Goal: Find contact information: Find contact information

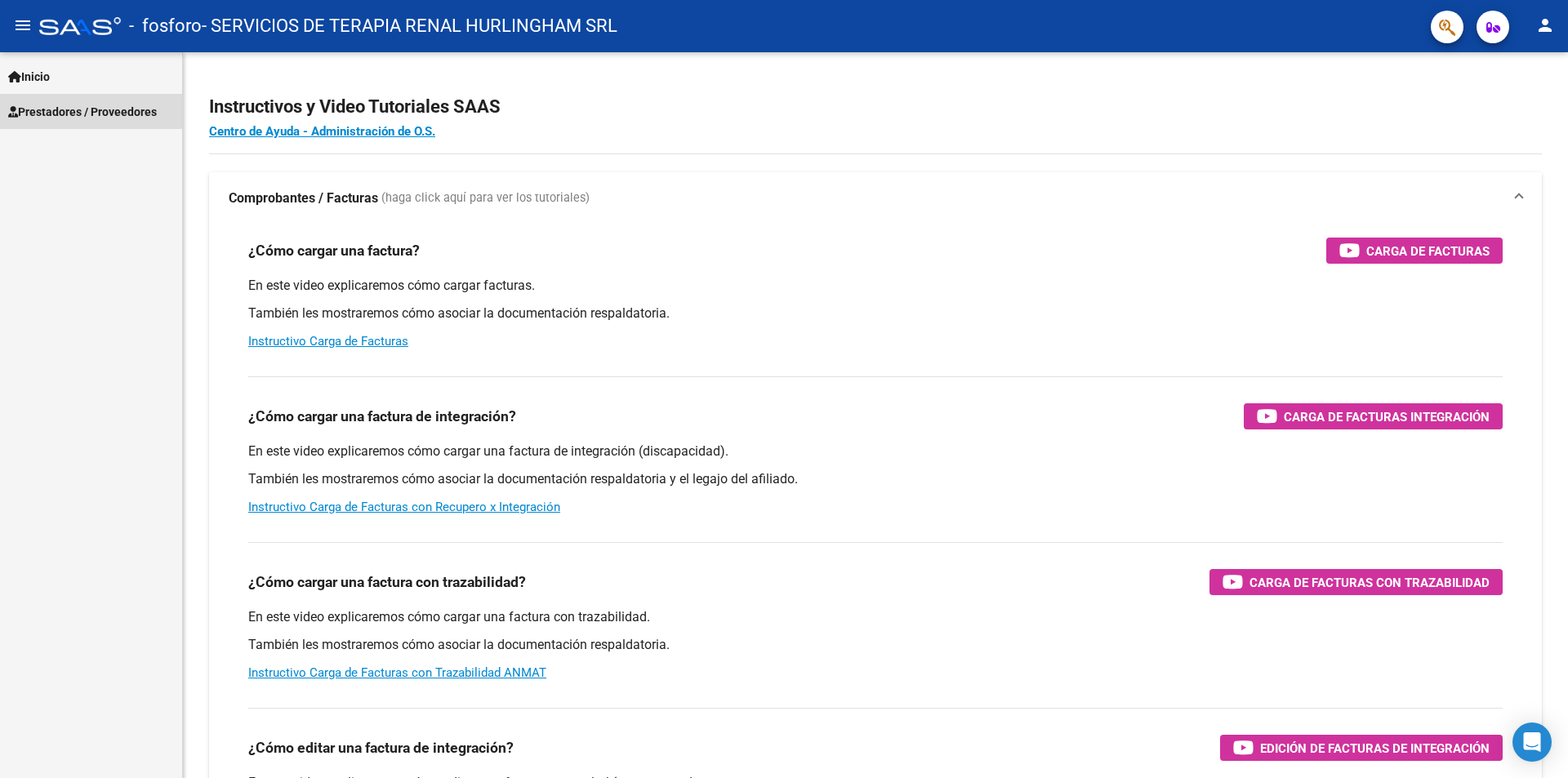
click at [80, 109] on span "Prestadores / Proveedores" at bounding box center [82, 112] width 149 height 18
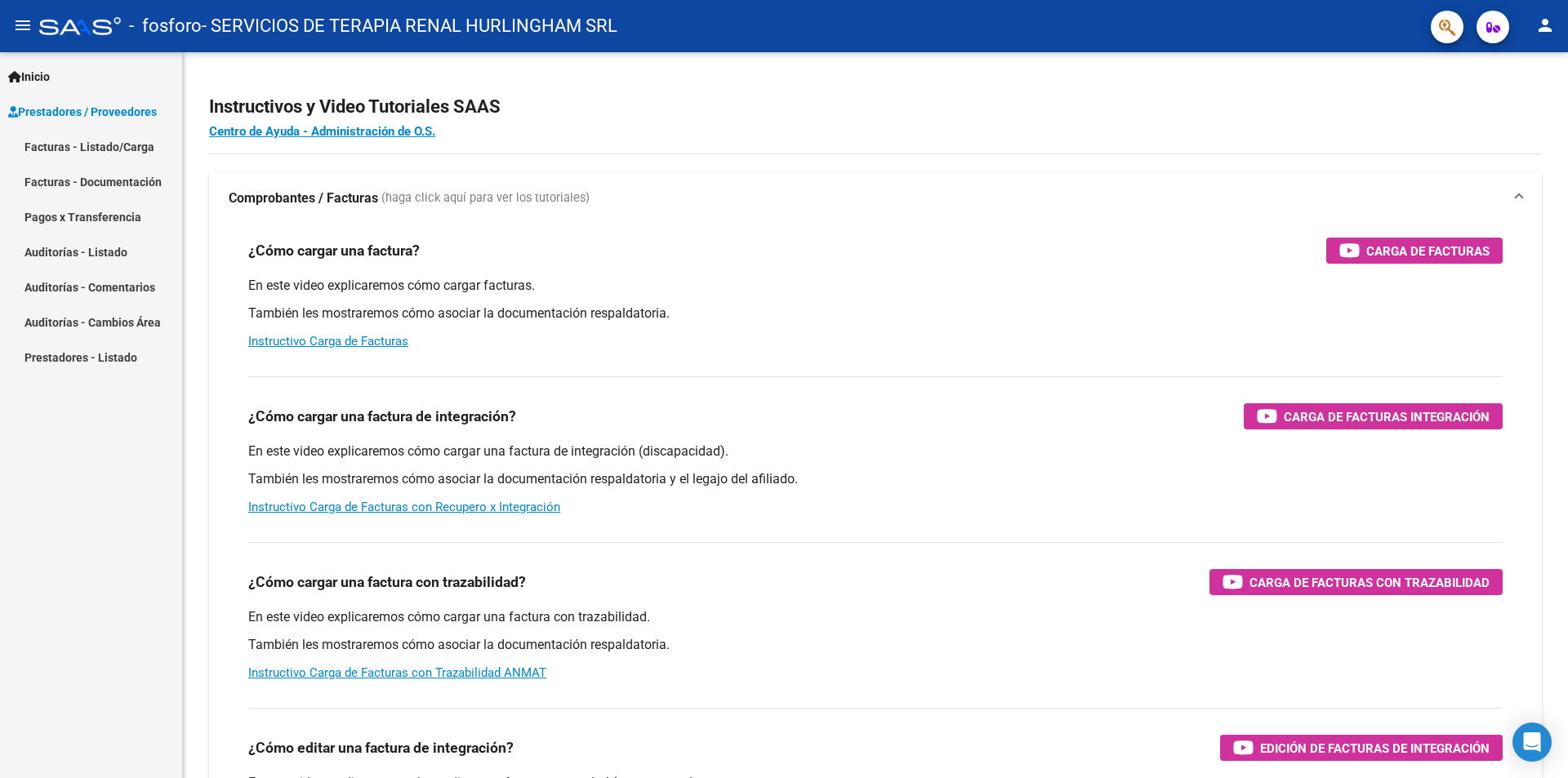
click at [61, 217] on link "Pagos x Transferencia" at bounding box center [91, 216] width 183 height 35
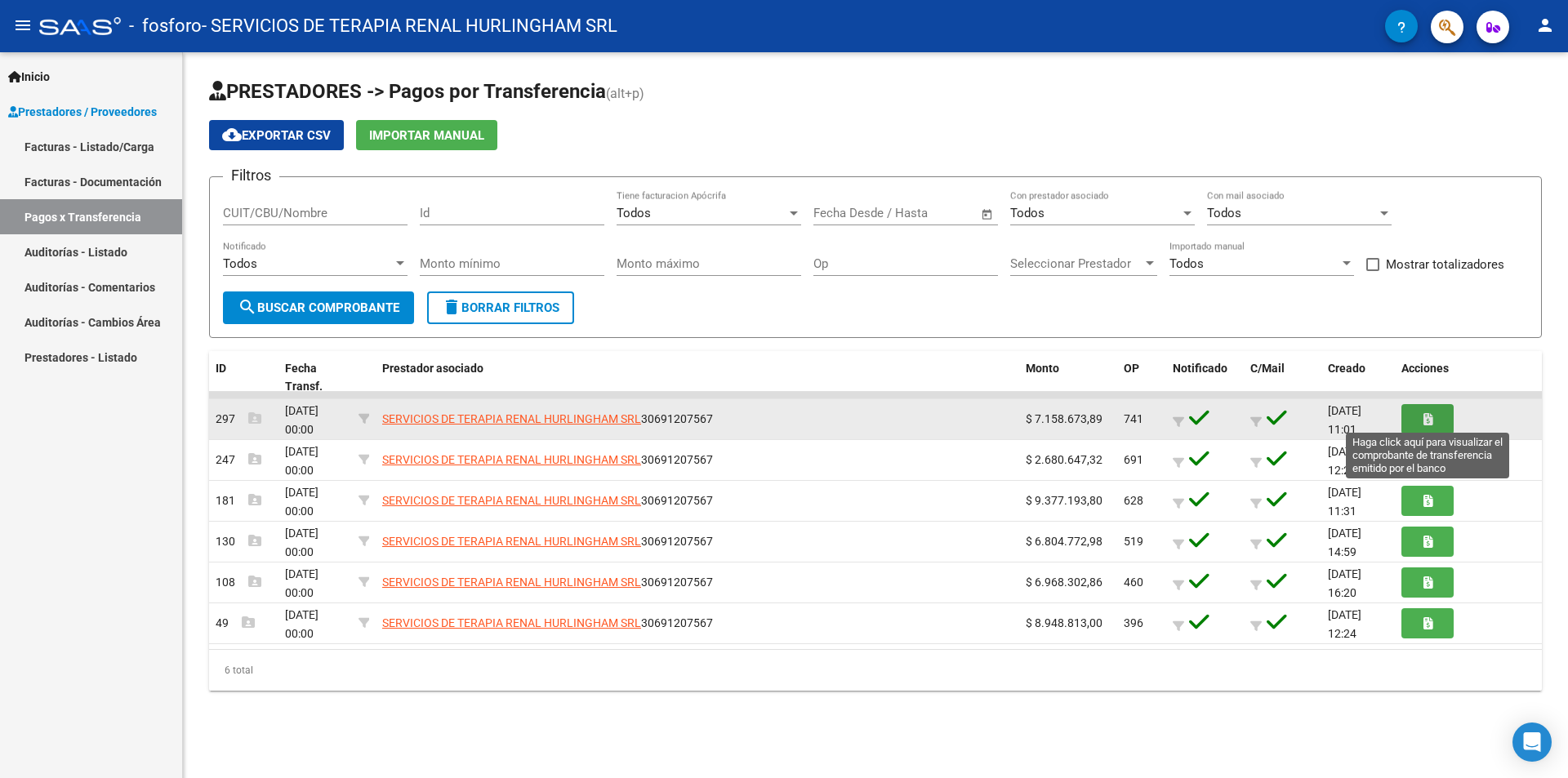
click at [1425, 410] on button "button" at bounding box center [1427, 419] width 52 height 30
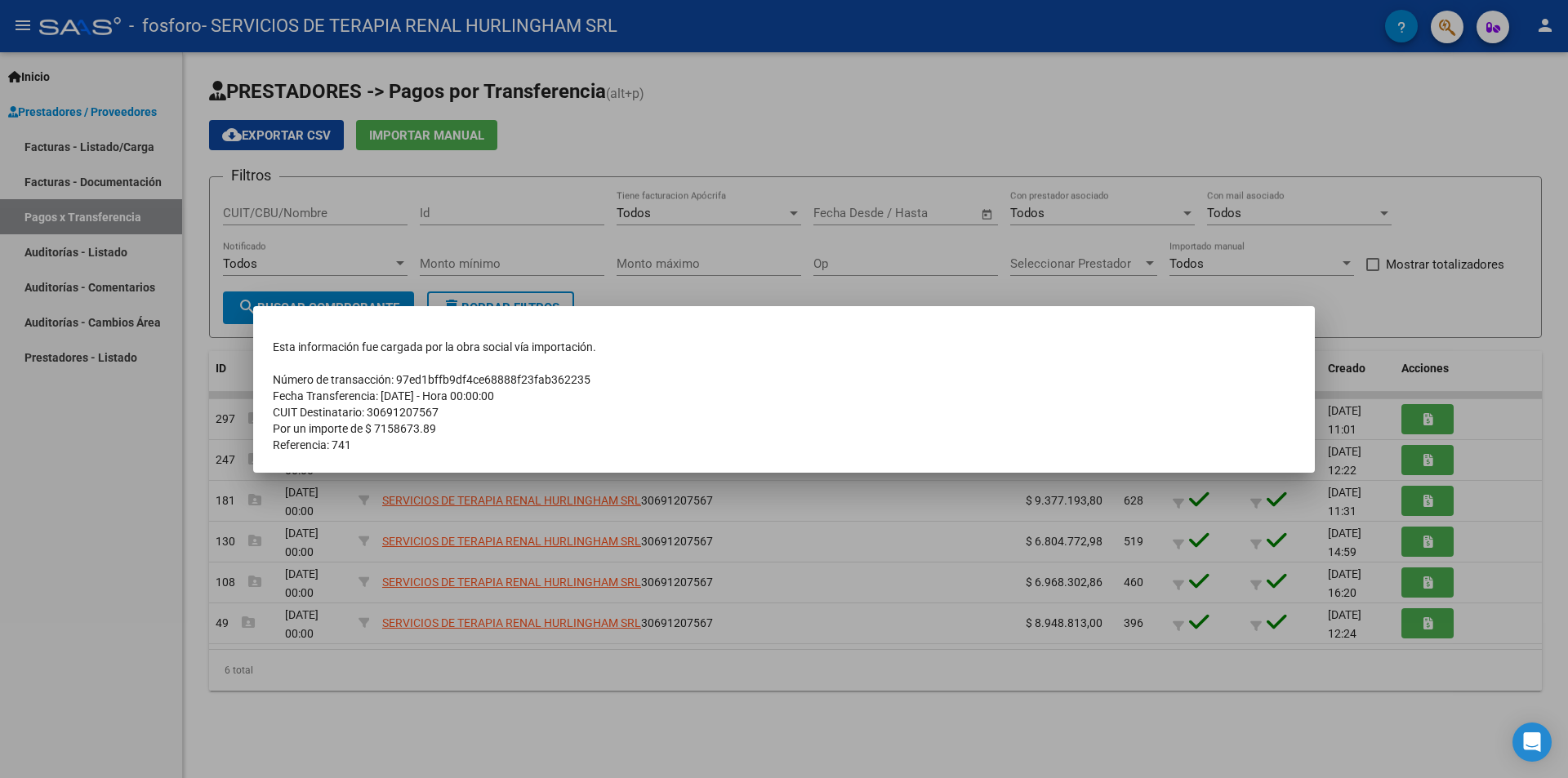
click at [529, 673] on div at bounding box center [784, 389] width 1568 height 778
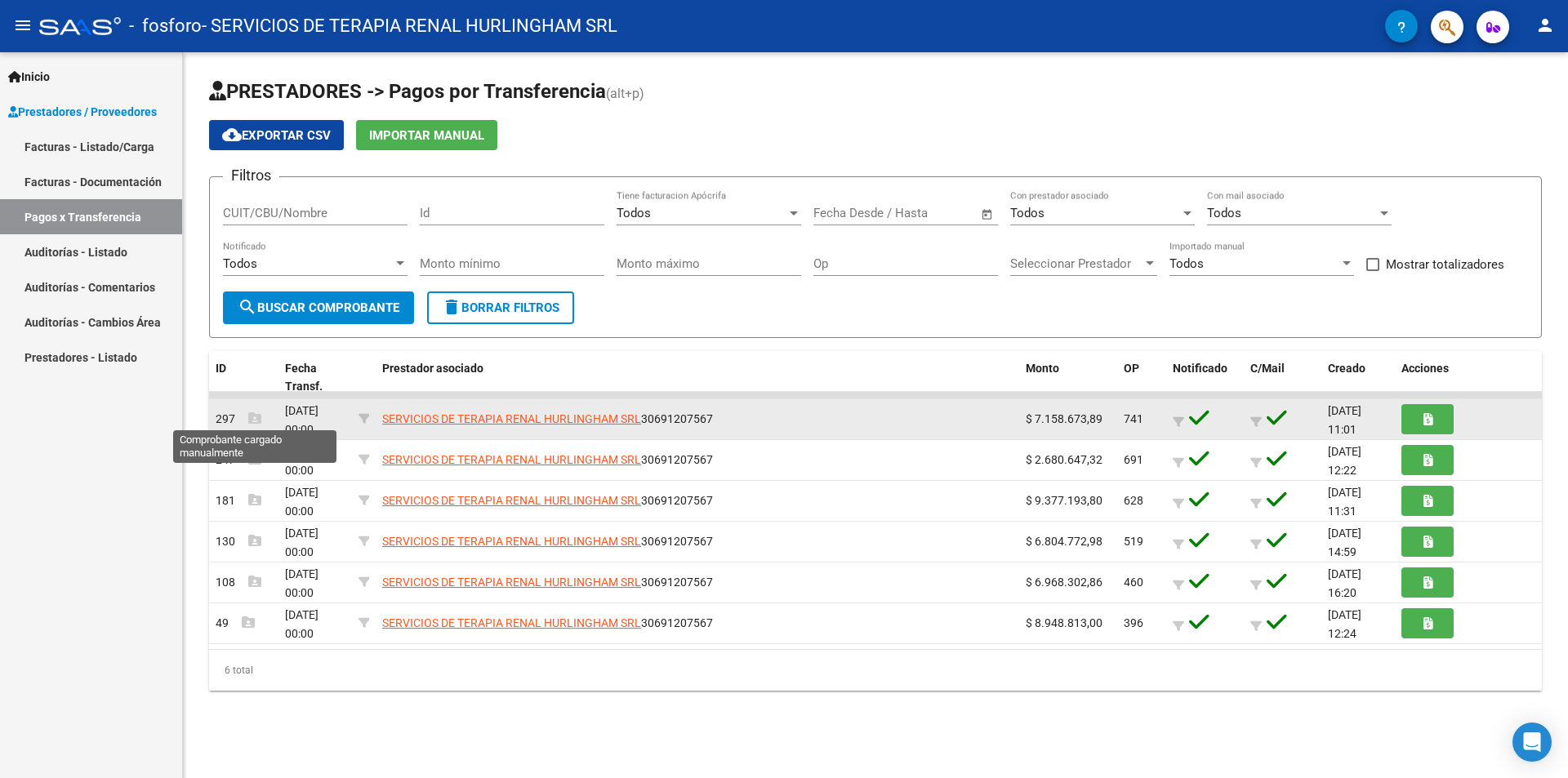
click at [252, 418] on icon at bounding box center [255, 418] width 13 height 13
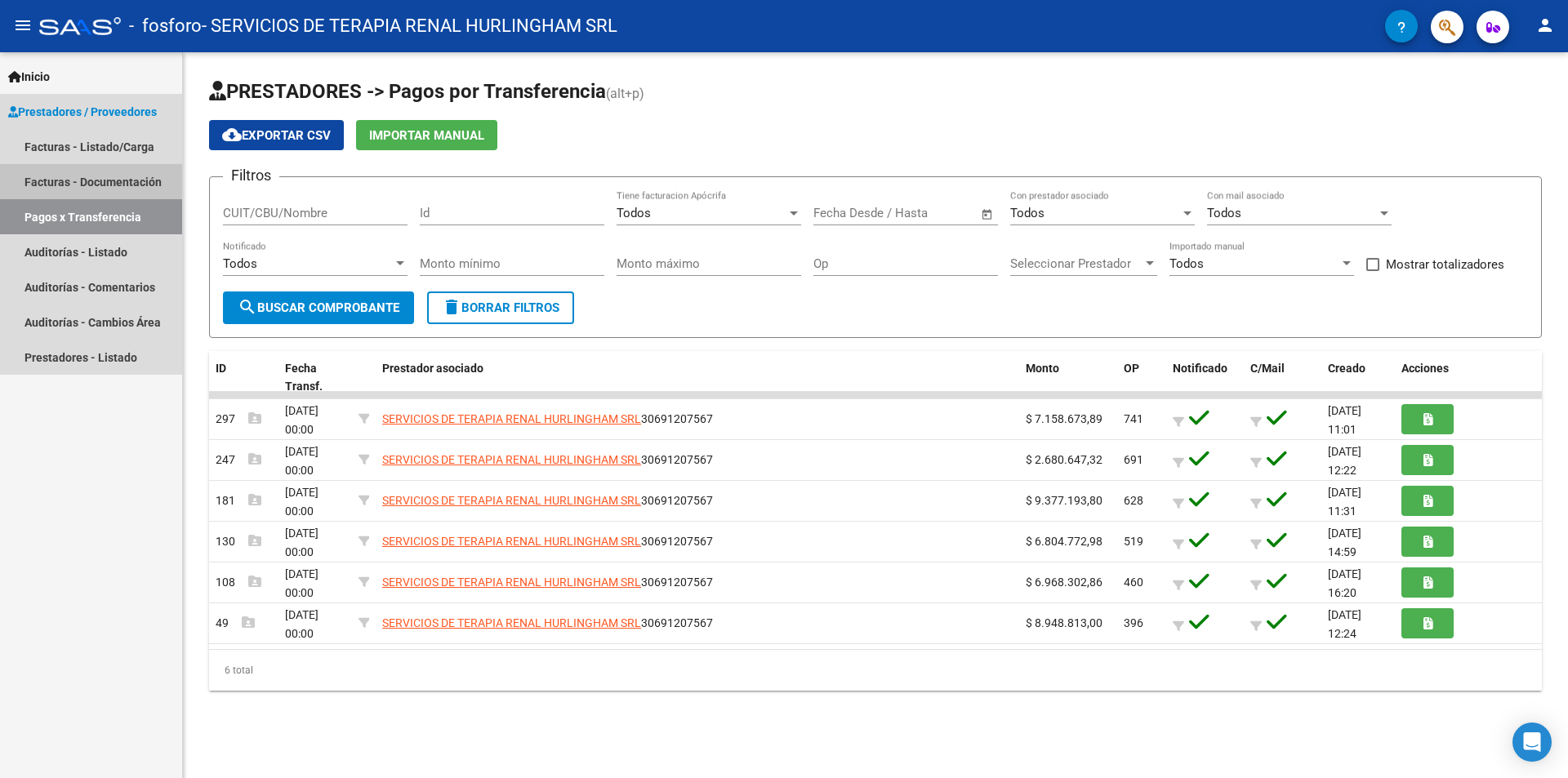
click at [85, 180] on link "Facturas - Documentación" at bounding box center [91, 182] width 183 height 35
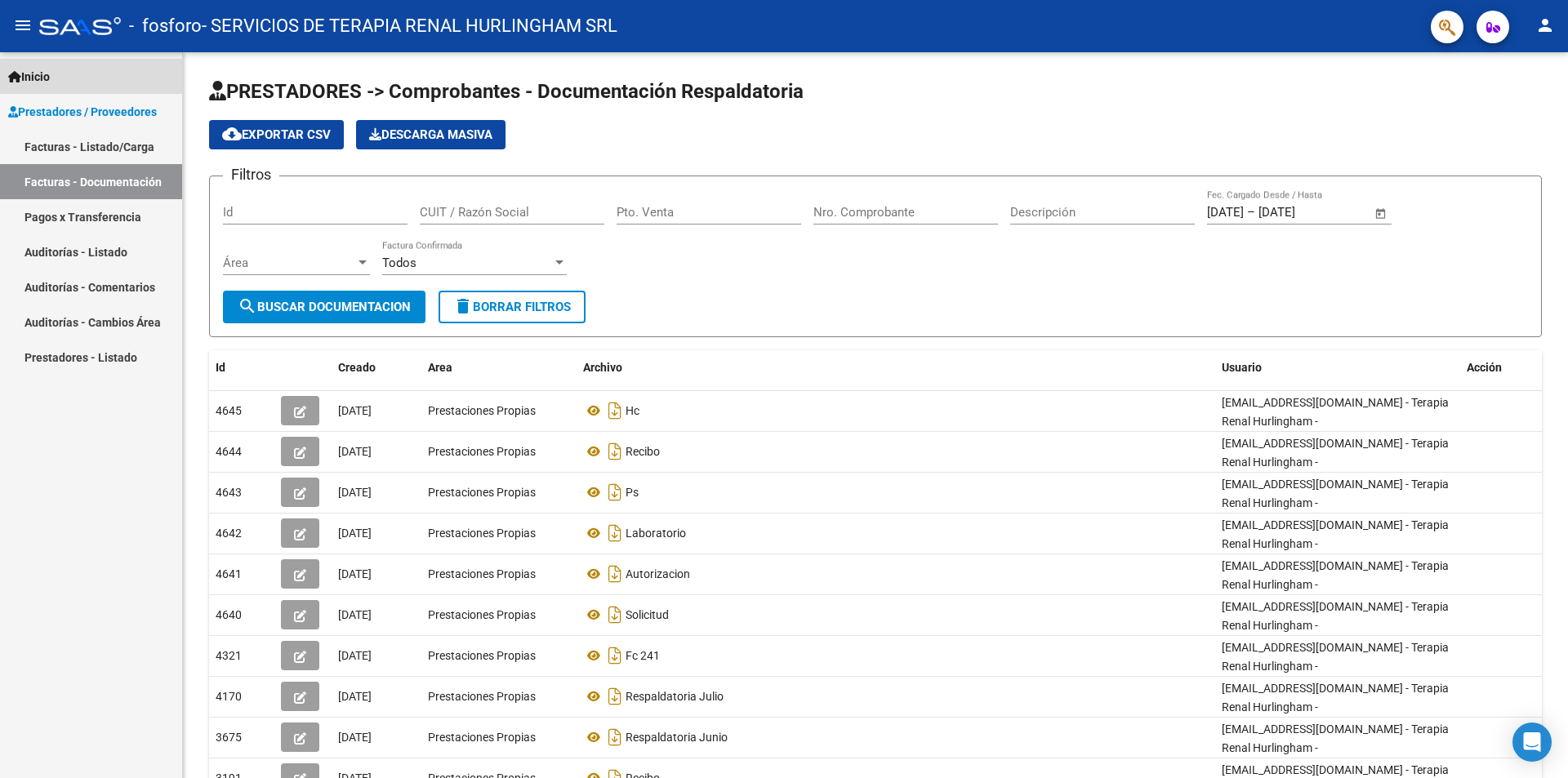
click at [33, 73] on span "Inicio" at bounding box center [29, 77] width 41 height 18
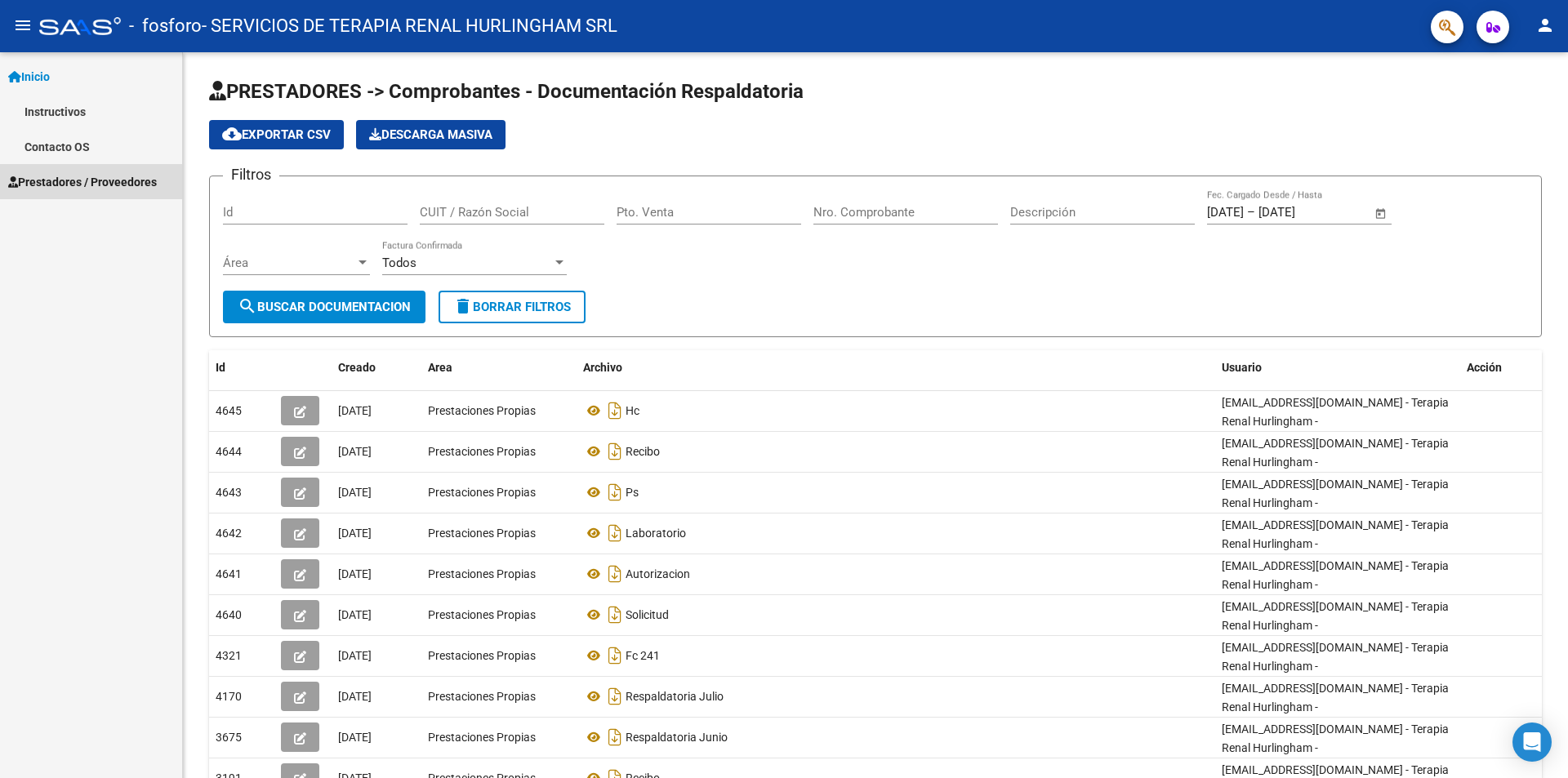
click at [70, 182] on span "Prestadores / Proveedores" at bounding box center [82, 182] width 149 height 18
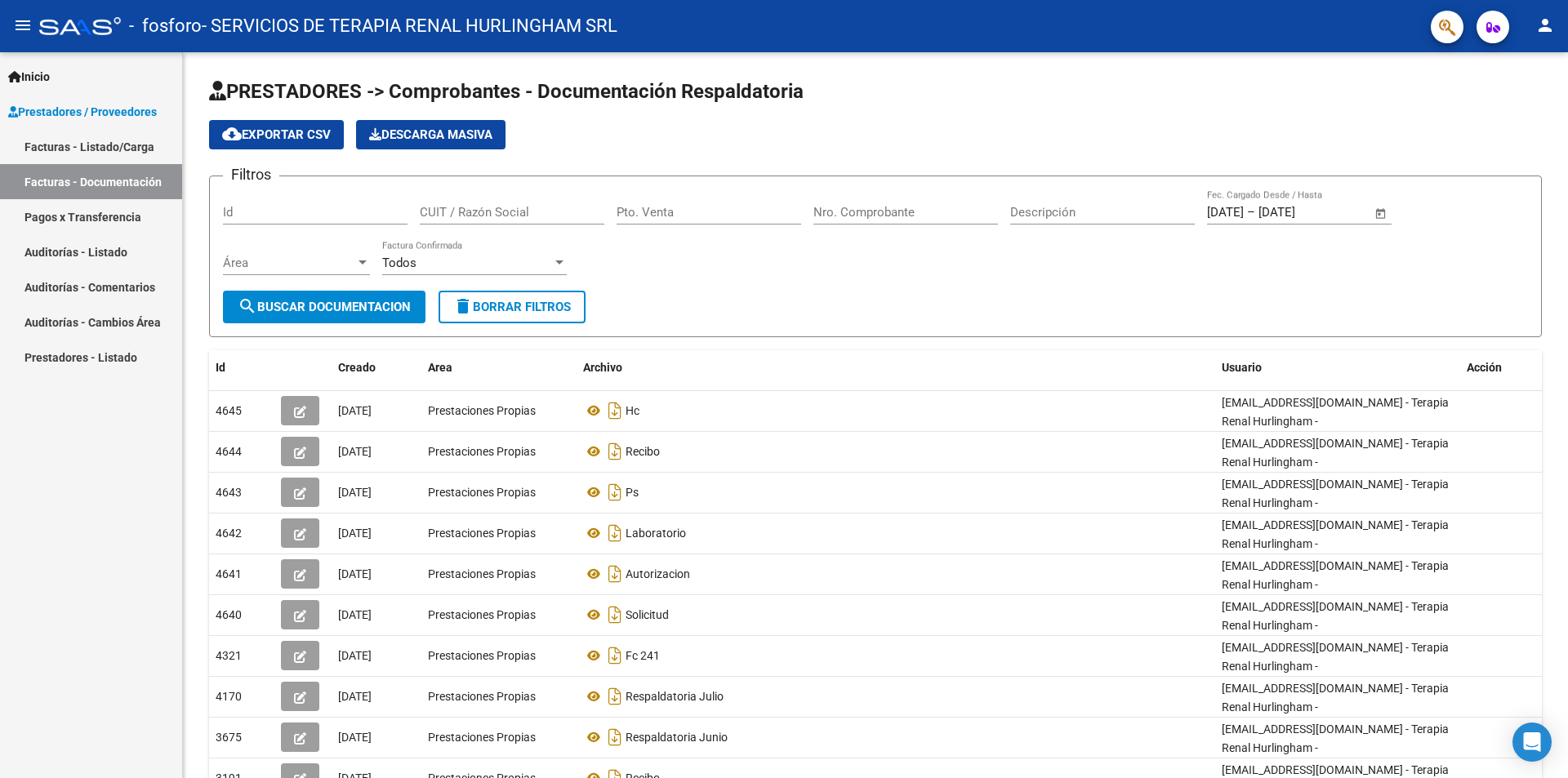
click at [35, 72] on span "Inicio" at bounding box center [29, 77] width 41 height 18
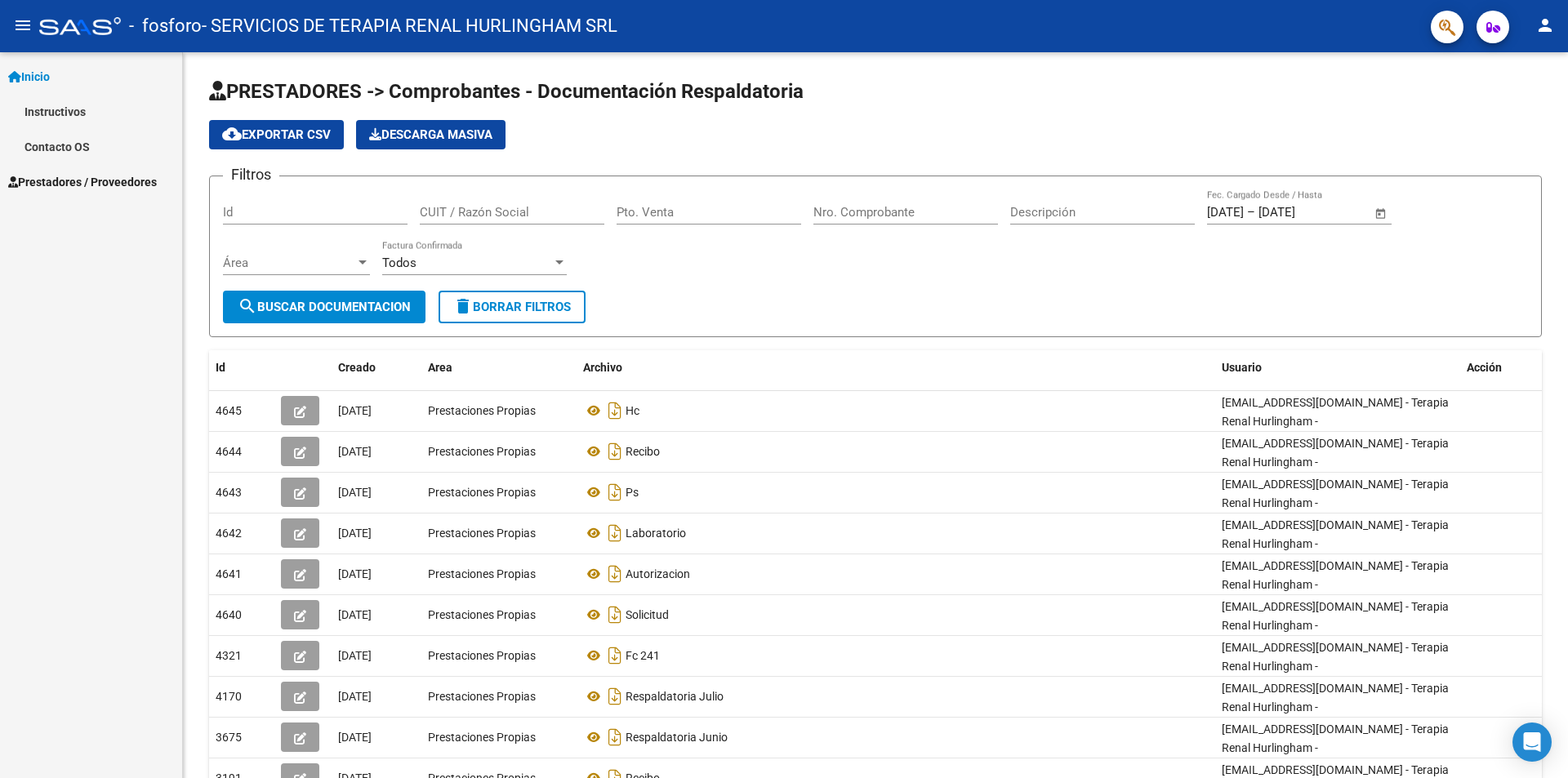
click at [42, 146] on link "Contacto OS" at bounding box center [91, 147] width 183 height 35
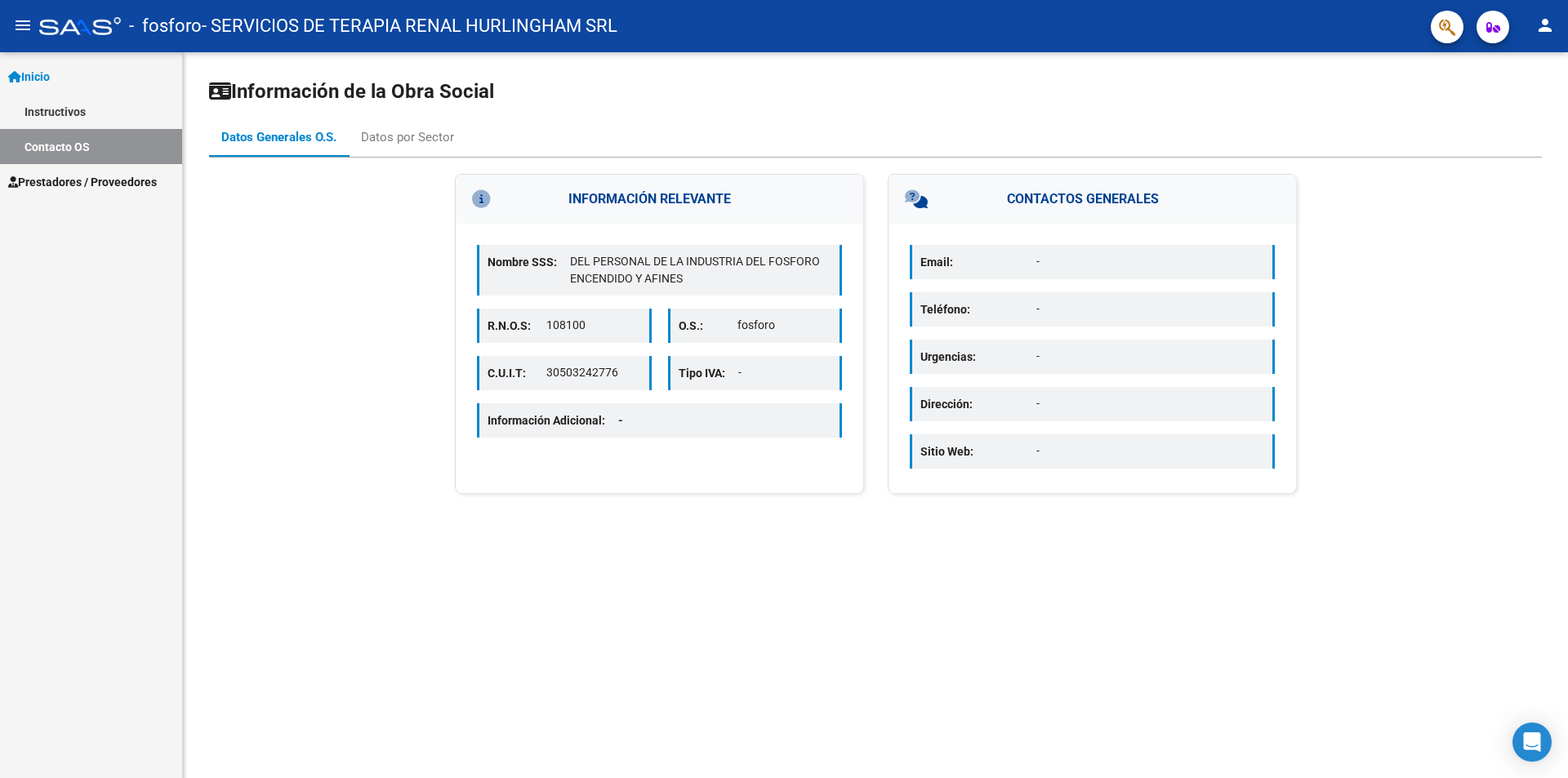
click at [965, 262] on p "Email:" at bounding box center [978, 262] width 116 height 18
click at [395, 135] on div "Datos por Sector" at bounding box center [407, 138] width 93 height 18
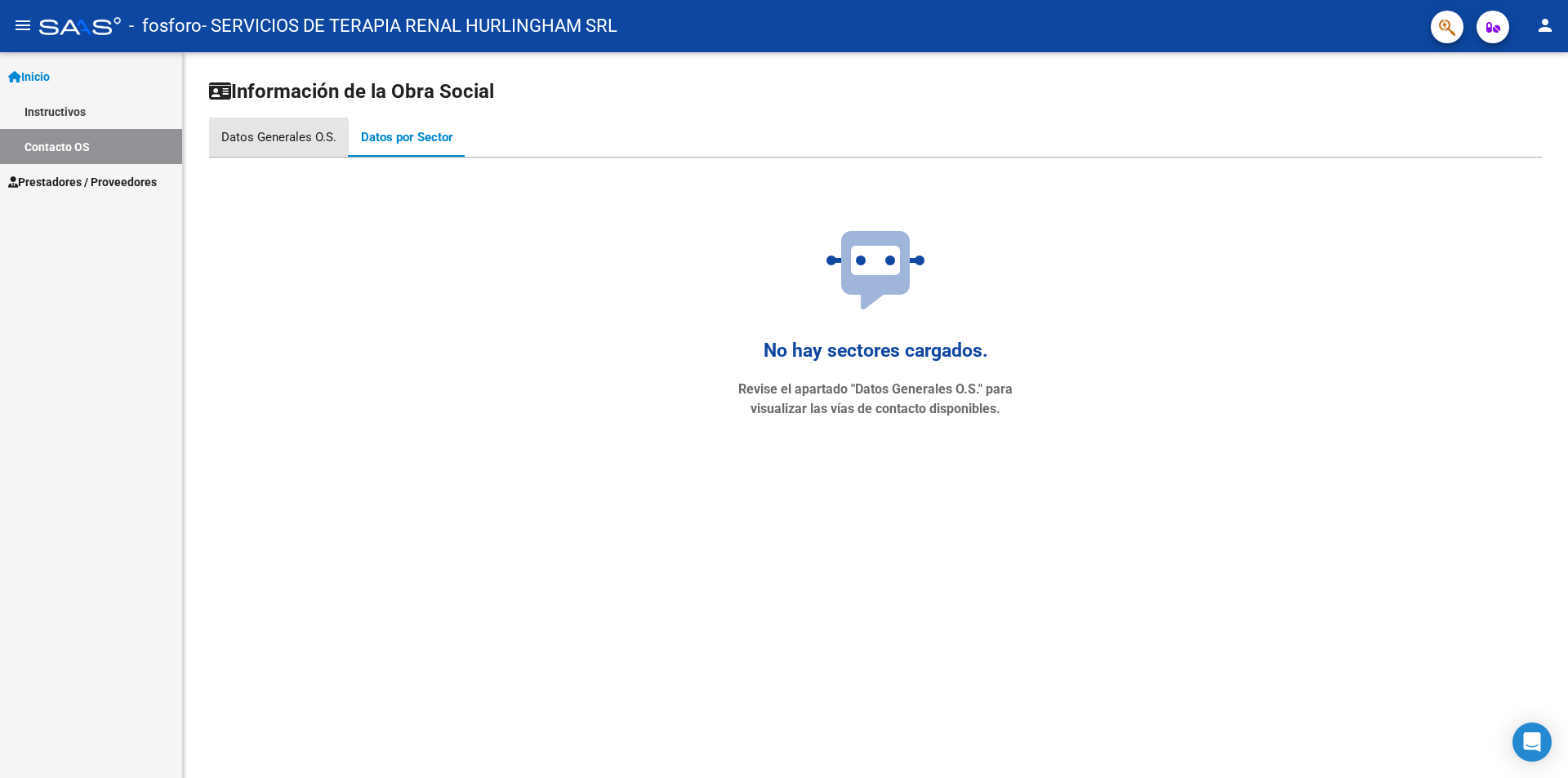
click at [275, 140] on div "Datos Generales O.S." at bounding box center [279, 138] width 115 height 18
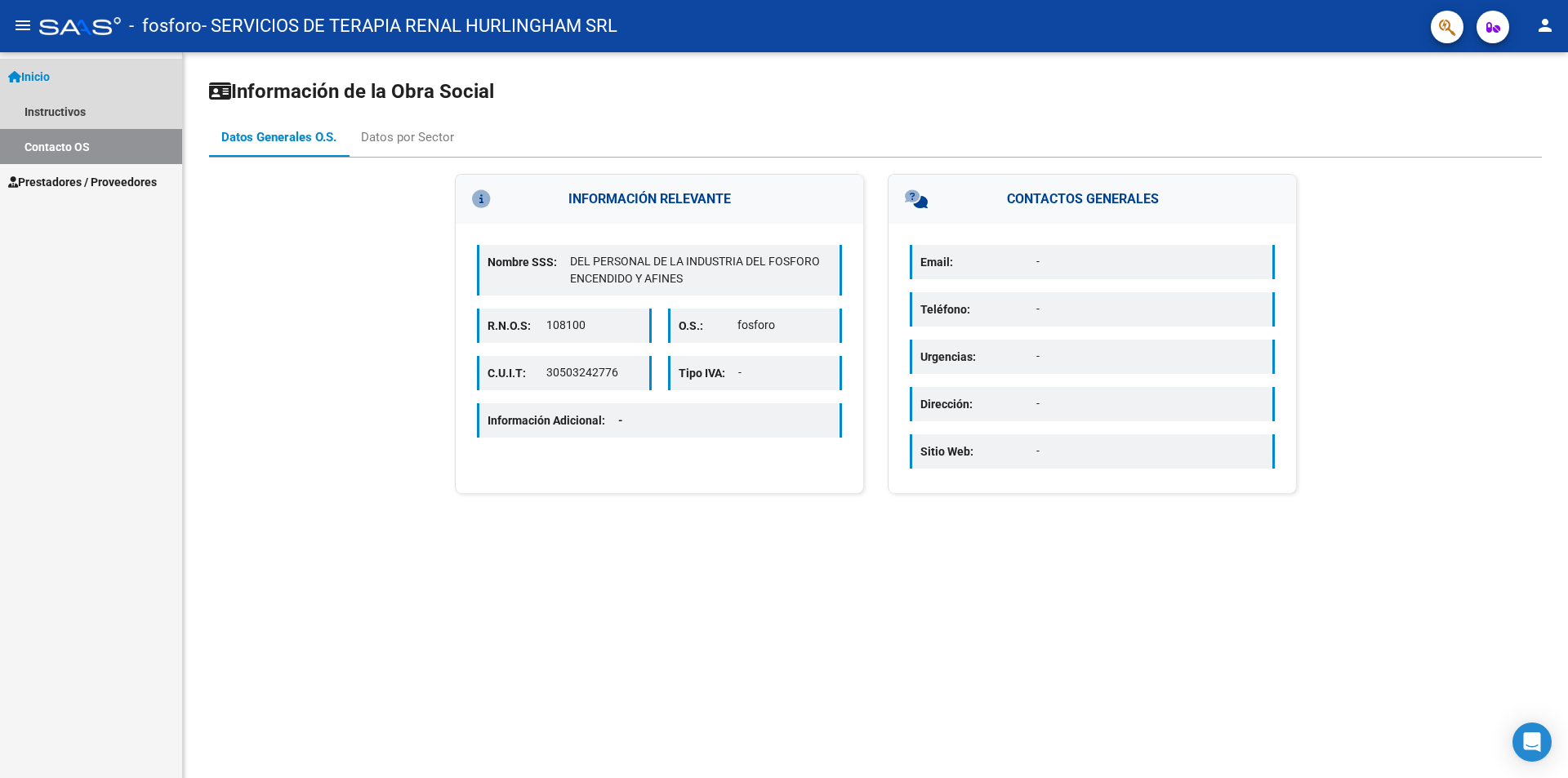
click at [50, 70] on span "Inicio" at bounding box center [29, 77] width 41 height 18
click at [32, 75] on span "Inicio" at bounding box center [29, 77] width 41 height 18
click at [38, 110] on link "Instructivos" at bounding box center [91, 111] width 183 height 35
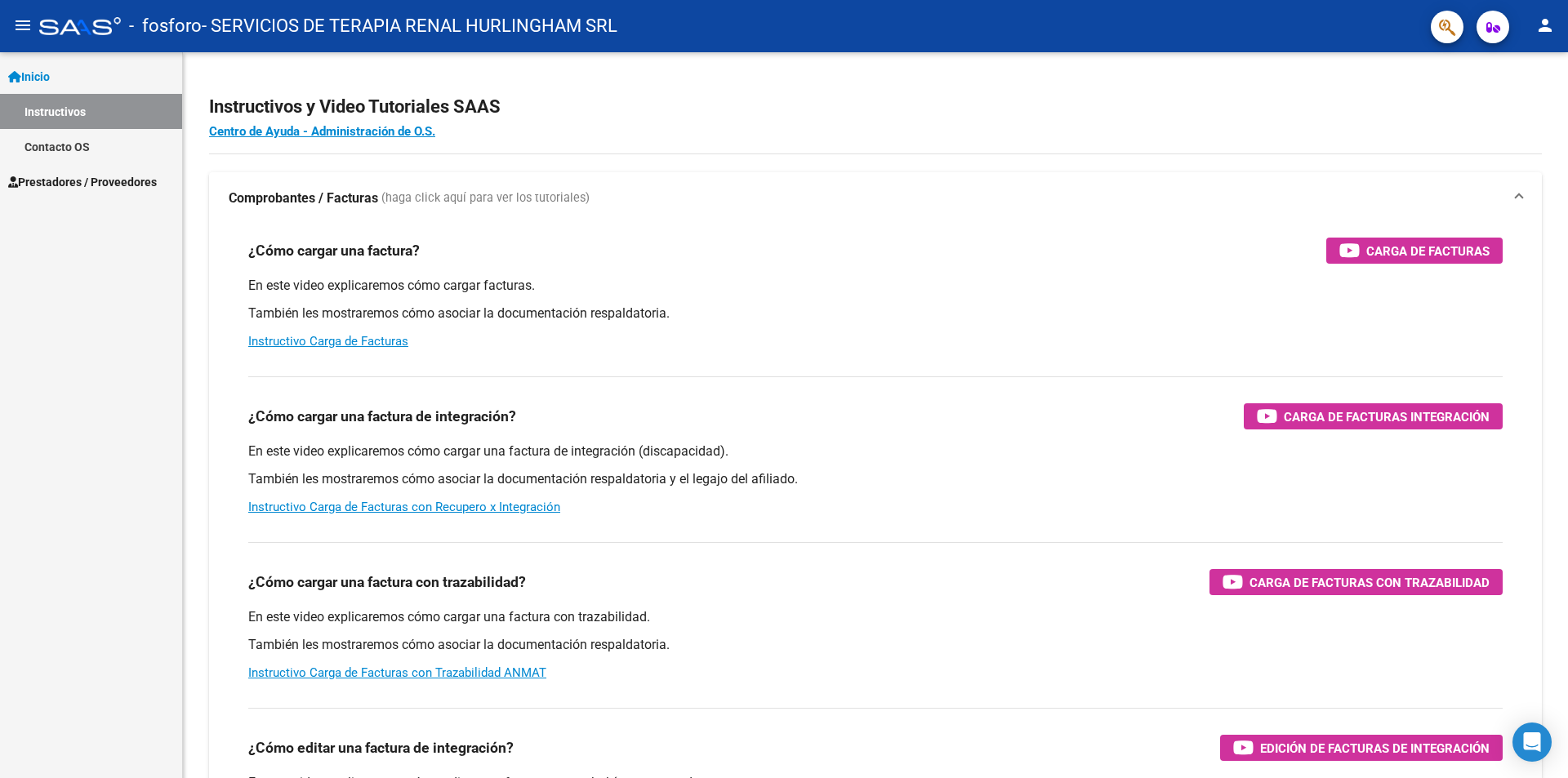
click at [54, 186] on span "Prestadores / Proveedores" at bounding box center [82, 182] width 149 height 18
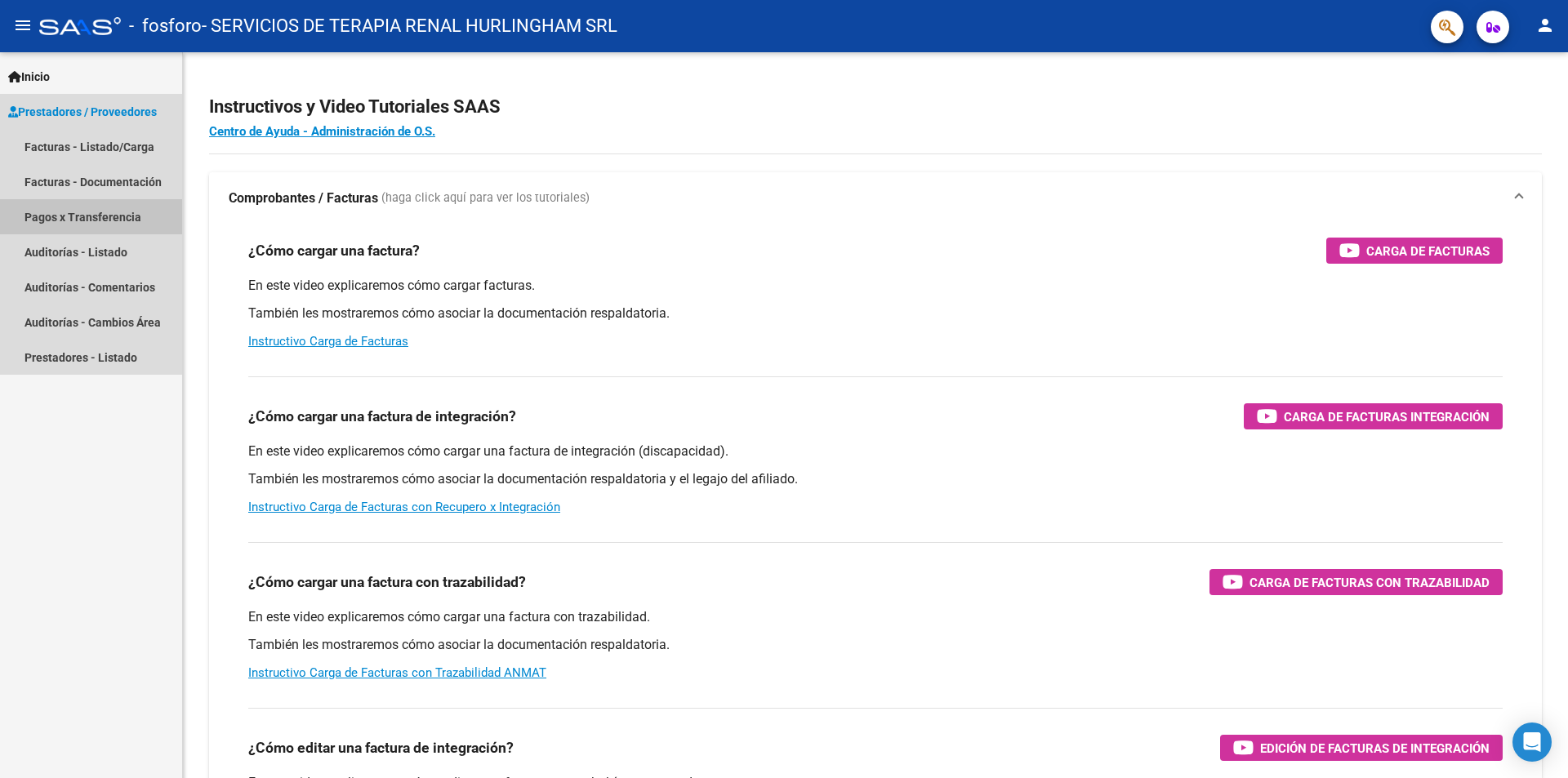
click at [78, 216] on link "Pagos x Transferencia" at bounding box center [91, 216] width 183 height 35
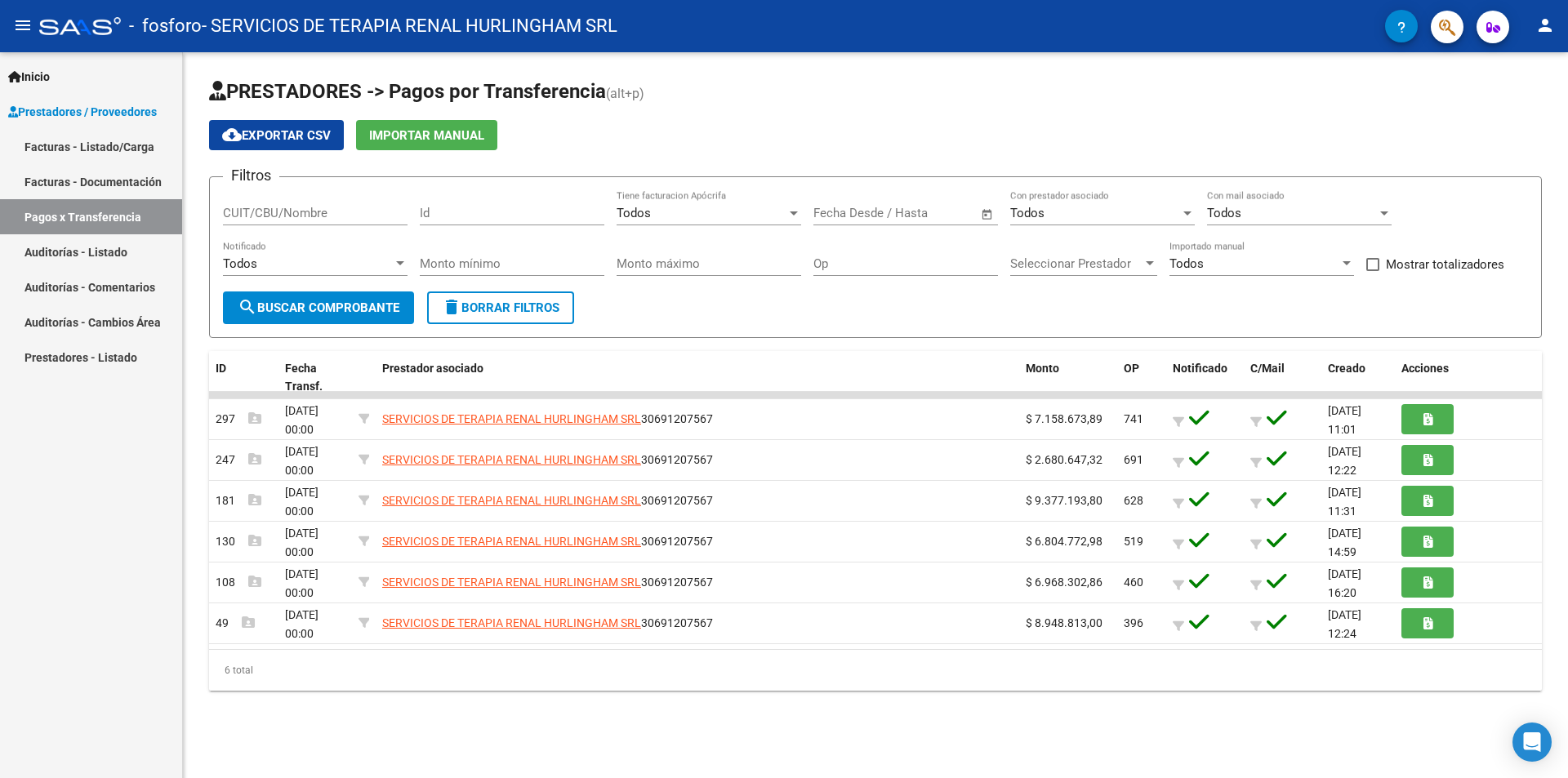
click at [43, 74] on span "Inicio" at bounding box center [29, 77] width 41 height 18
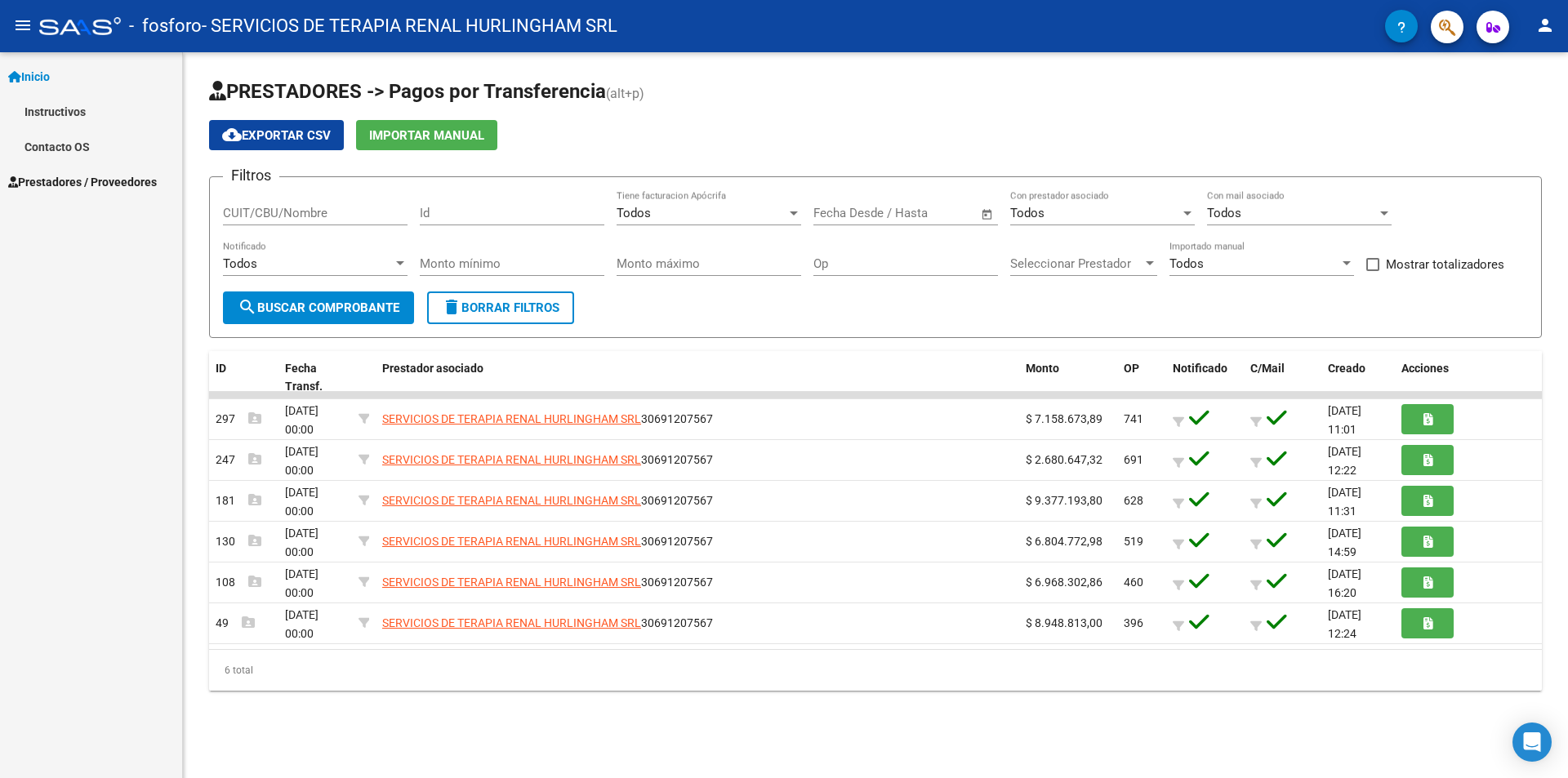
click at [77, 146] on link "Contacto OS" at bounding box center [91, 147] width 183 height 35
